Goal: Find specific page/section: Find specific page/section

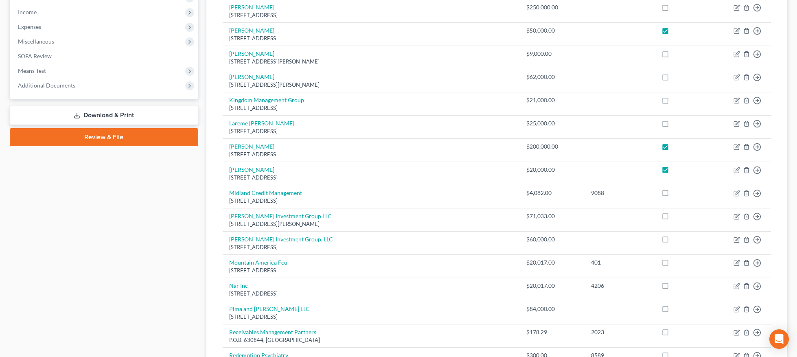
scroll to position [273, 0]
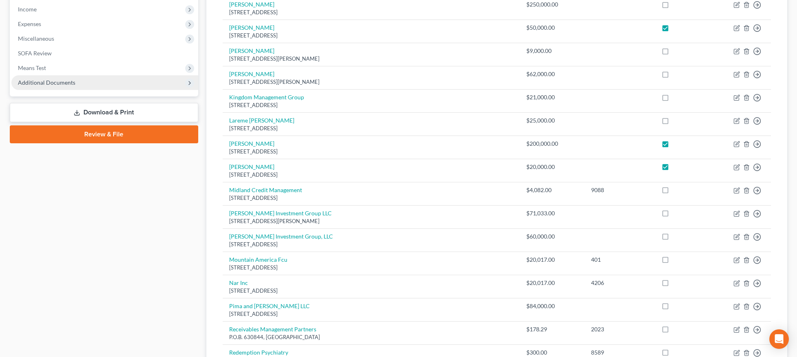
click at [28, 83] on span "Additional Documents" at bounding box center [46, 82] width 57 height 7
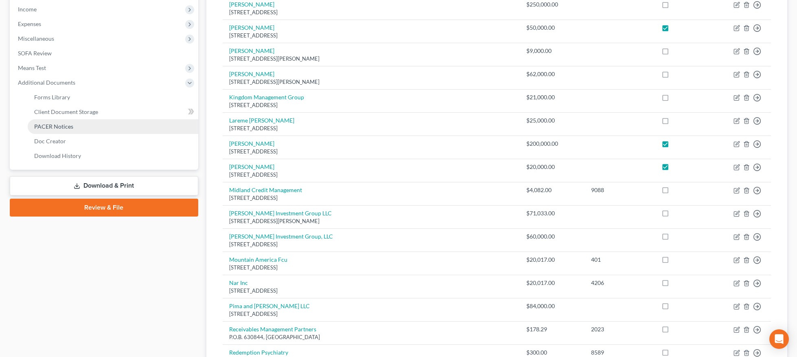
click at [44, 130] on link "PACER Notices" at bounding box center [113, 126] width 170 height 15
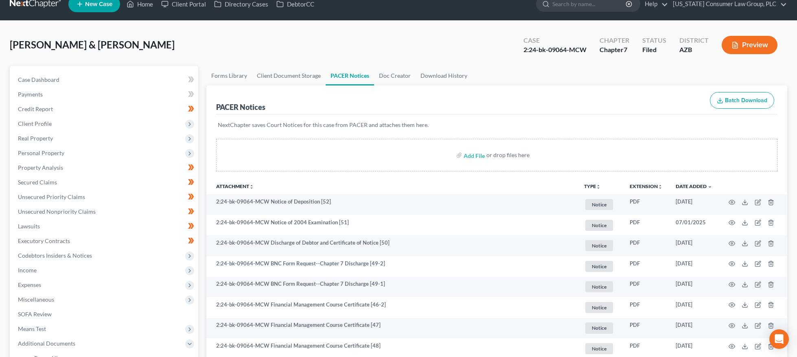
scroll to position [15, 0]
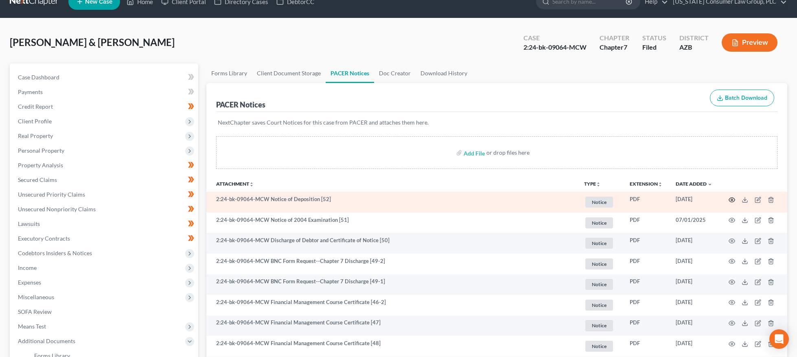
click at [731, 199] on circle "button" at bounding box center [732, 200] width 2 height 2
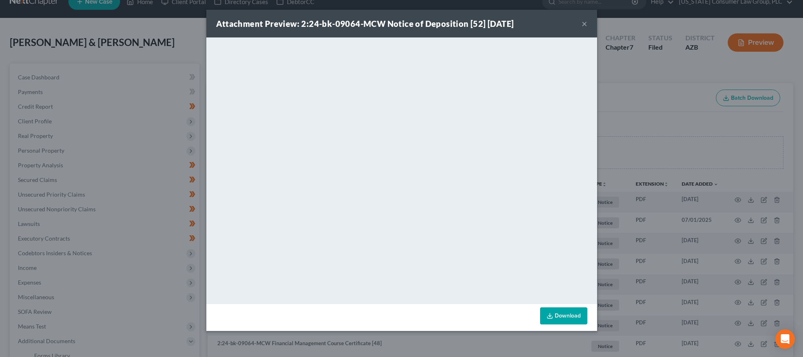
click at [584, 24] on button "×" at bounding box center [584, 24] width 6 height 10
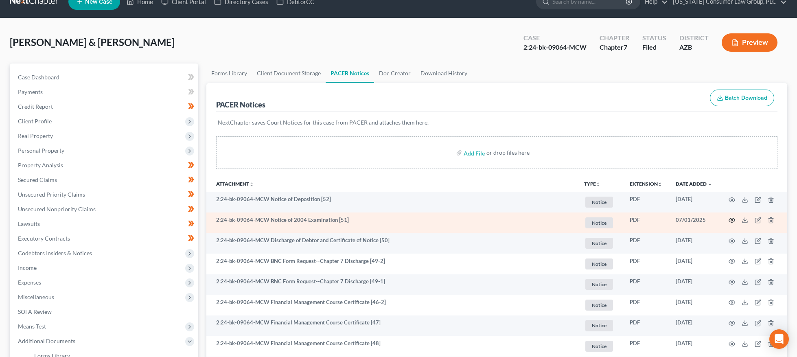
click at [734, 221] on icon "button" at bounding box center [732, 220] width 6 height 4
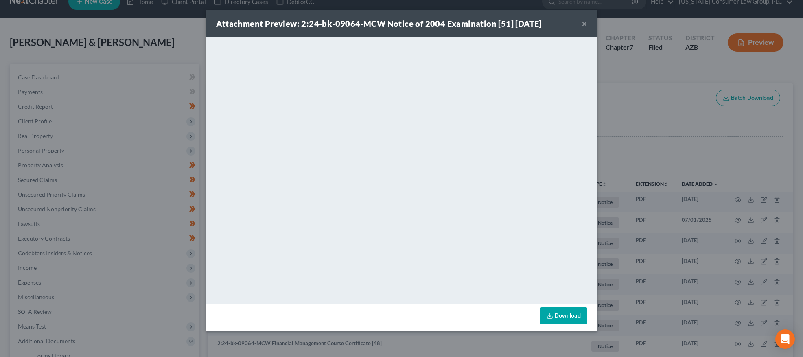
click at [584, 26] on button "×" at bounding box center [584, 24] width 6 height 10
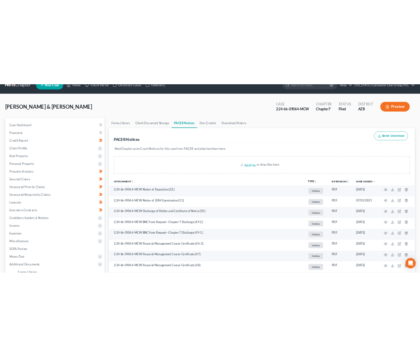
scroll to position [0, 0]
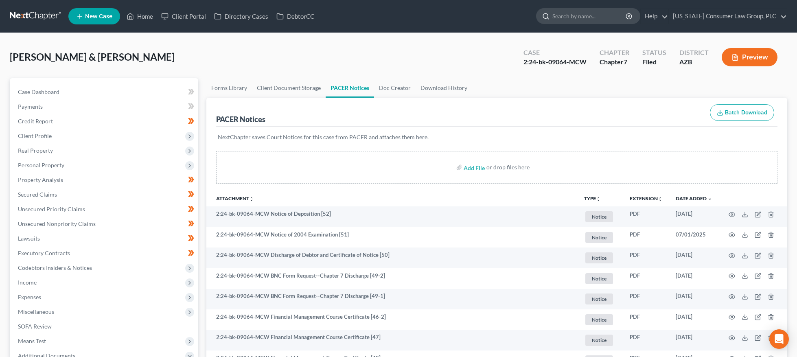
click at [598, 18] on input "search" at bounding box center [589, 16] width 74 height 15
click at [581, 14] on input "xgy" at bounding box center [589, 16] width 74 height 15
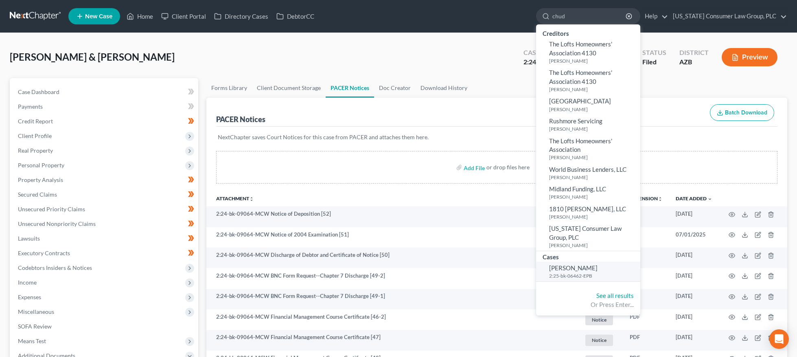
type input "chud"
click at [587, 266] on span "[PERSON_NAME]" at bounding box center [573, 267] width 48 height 7
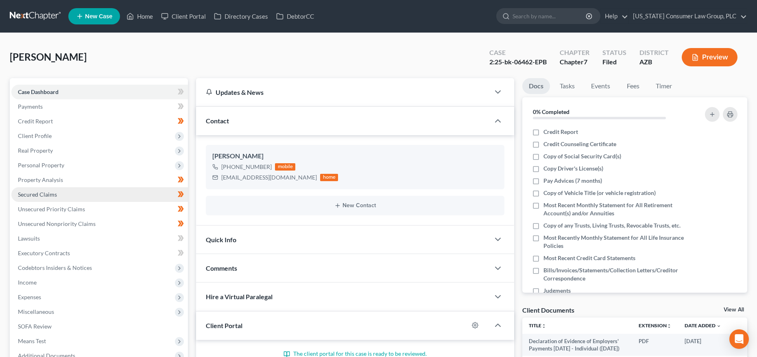
click at [46, 195] on span "Secured Claims" at bounding box center [37, 194] width 39 height 7
